Goal: Information Seeking & Learning: Learn about a topic

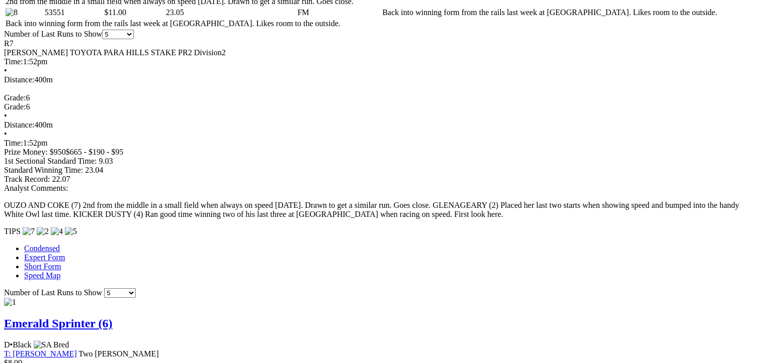
scroll to position [704, 0]
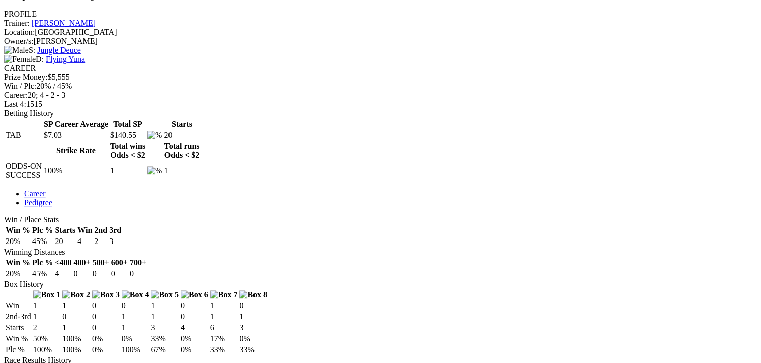
scroll to position [402, 0]
